Goal: Task Accomplishment & Management: Manage account settings

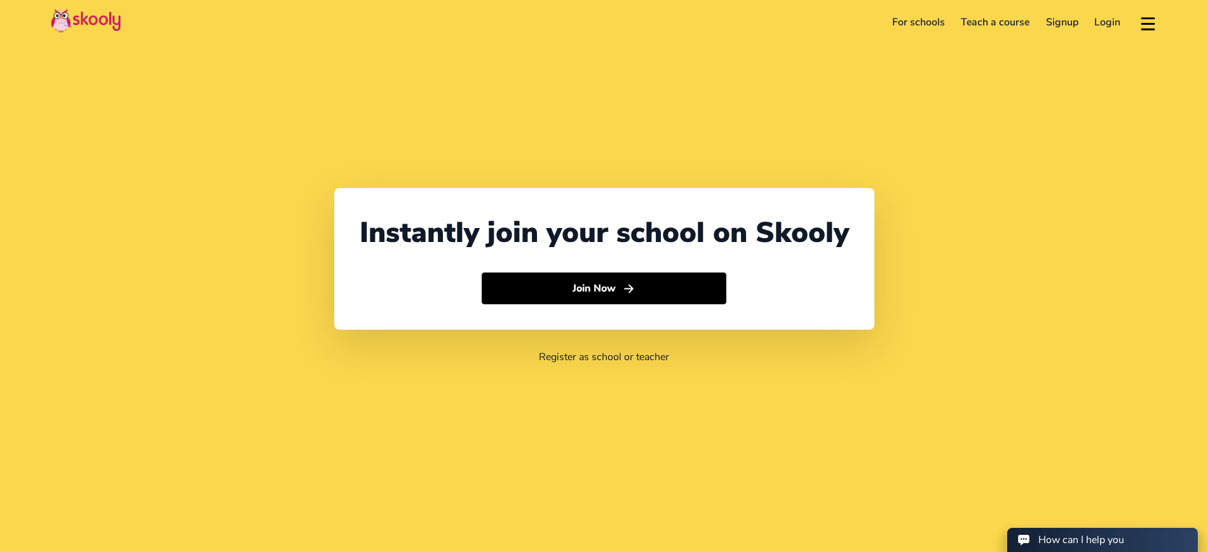
select select "971"
select select "[GEOGRAPHIC_DATA]"
select select "[GEOGRAPHIC_DATA]/[GEOGRAPHIC_DATA]"
click at [1113, 19] on link "Login" at bounding box center [1107, 22] width 43 height 20
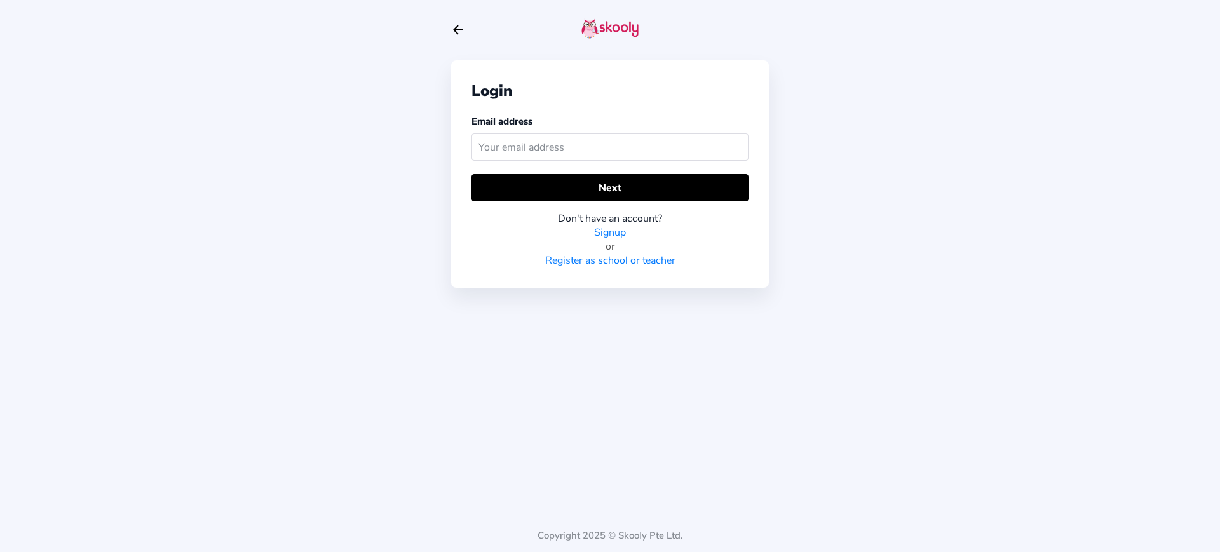
click at [655, 147] on input "text" at bounding box center [609, 146] width 277 height 27
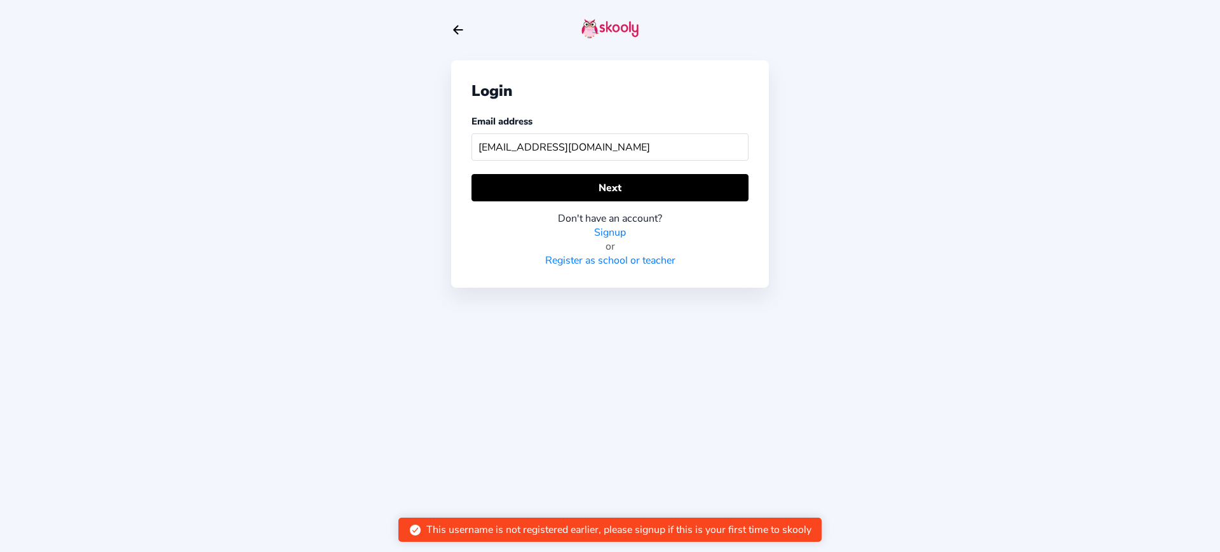
drag, startPoint x: 520, startPoint y: 145, endPoint x: 734, endPoint y: 152, distance: 214.9
click at [734, 152] on input "[EMAIL_ADDRESS][DOMAIN_NAME]" at bounding box center [609, 146] width 277 height 27
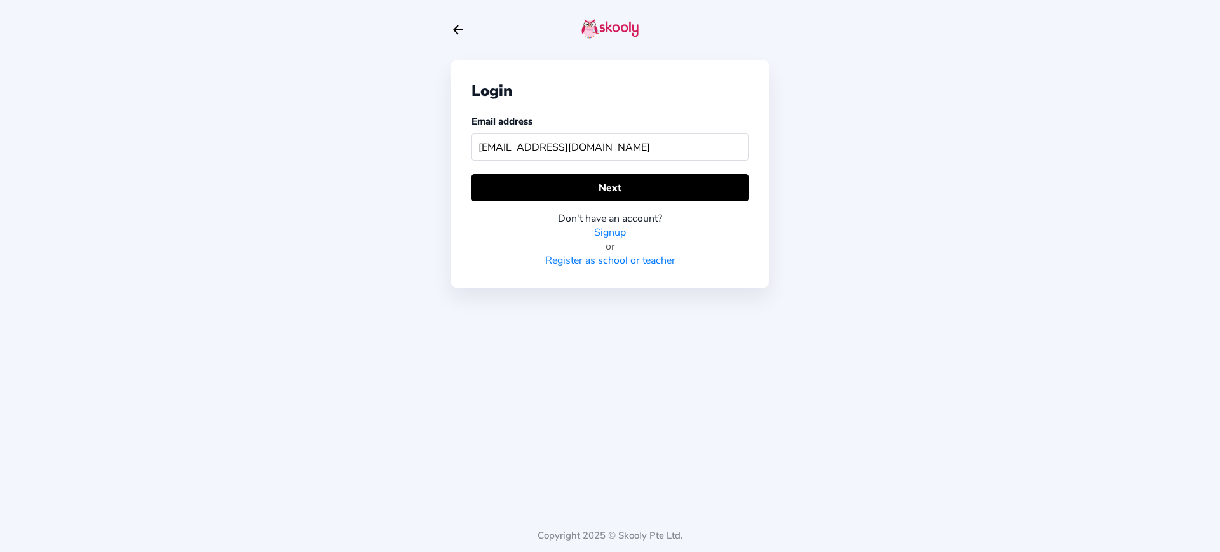
type input "[EMAIL_ADDRESS][DOMAIN_NAME]"
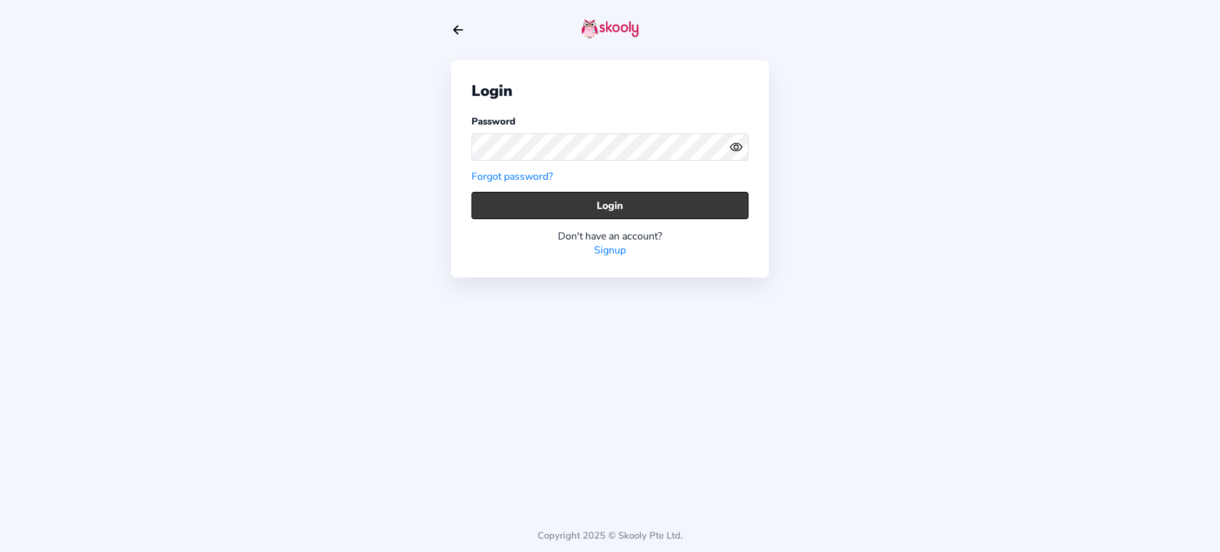
click at [532, 194] on button "Login" at bounding box center [609, 205] width 277 height 27
